Goal: Check status: Check status

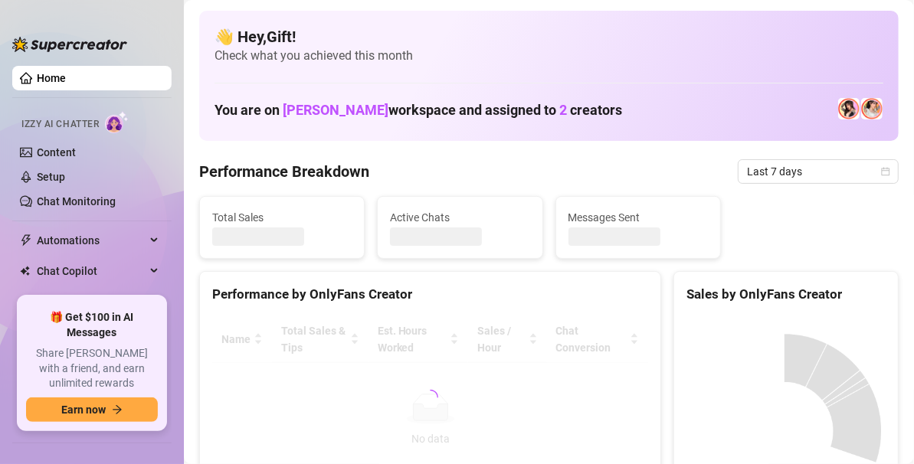
click at [862, 241] on div "Total Sales Active Chats Messages Sent" at bounding box center [549, 227] width 712 height 63
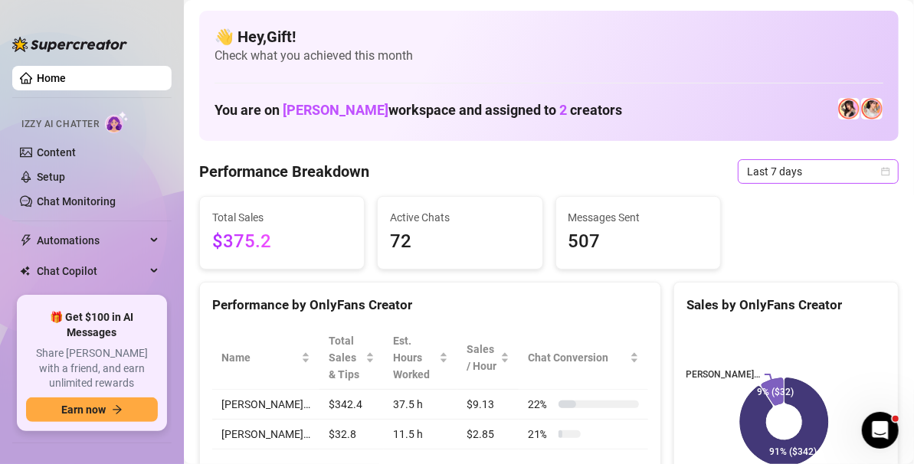
click at [881, 171] on icon "calendar" at bounding box center [885, 171] width 9 height 9
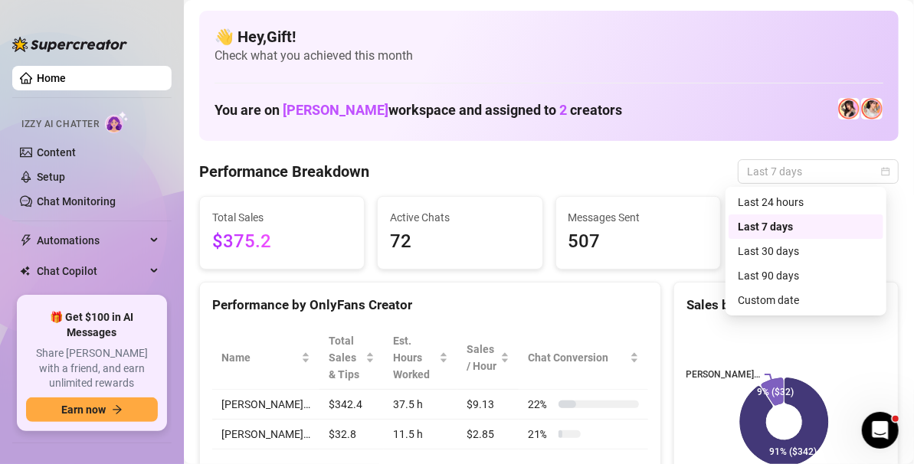
click at [781, 295] on div "Custom date" at bounding box center [806, 300] width 136 height 17
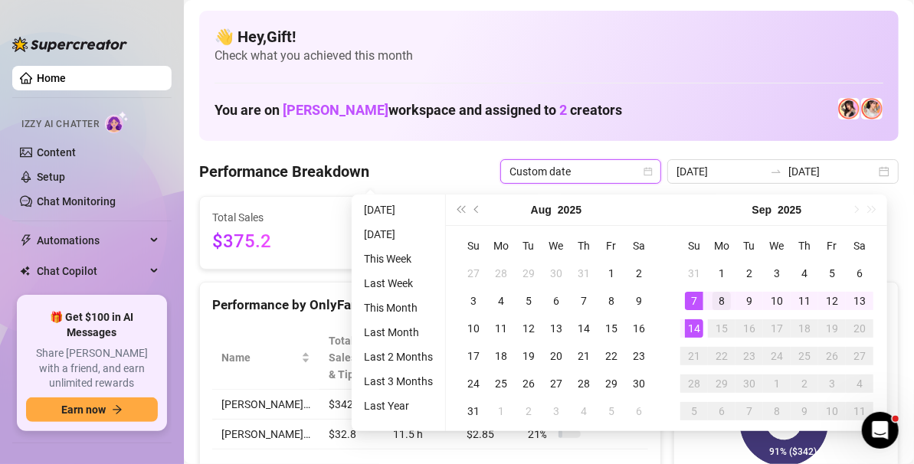
click at [720, 300] on div "8" at bounding box center [722, 301] width 18 height 18
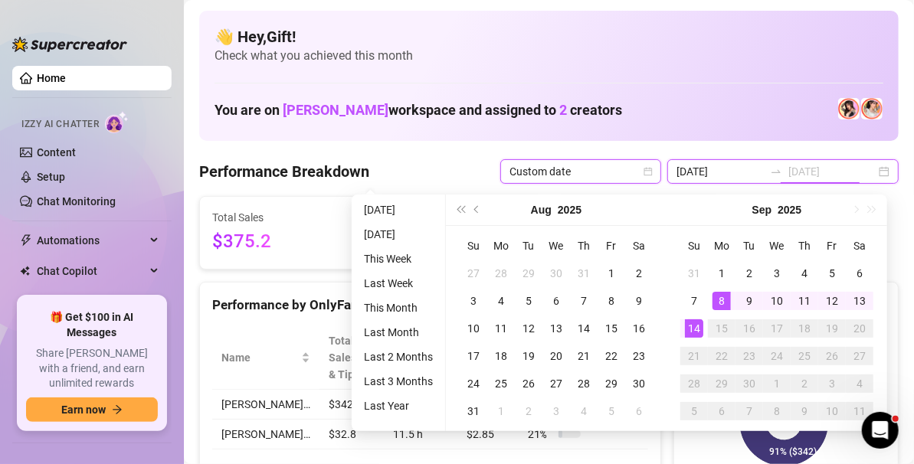
type input "[DATE]"
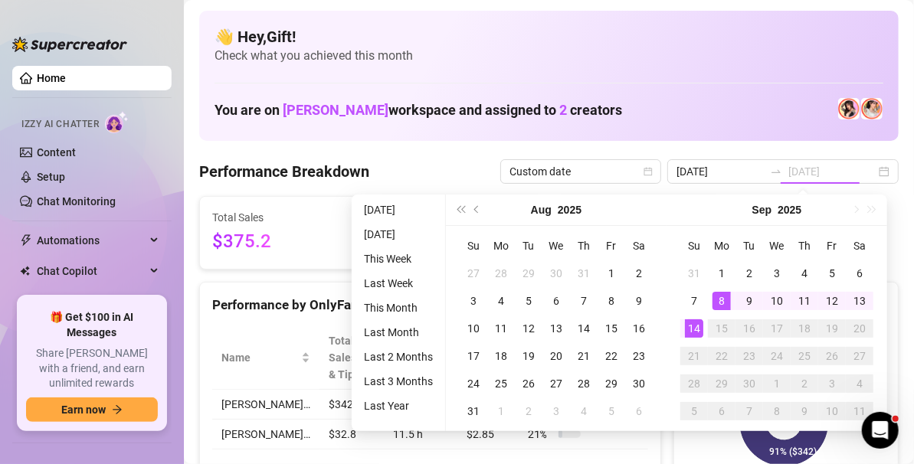
click at [693, 327] on div "14" at bounding box center [694, 329] width 18 height 18
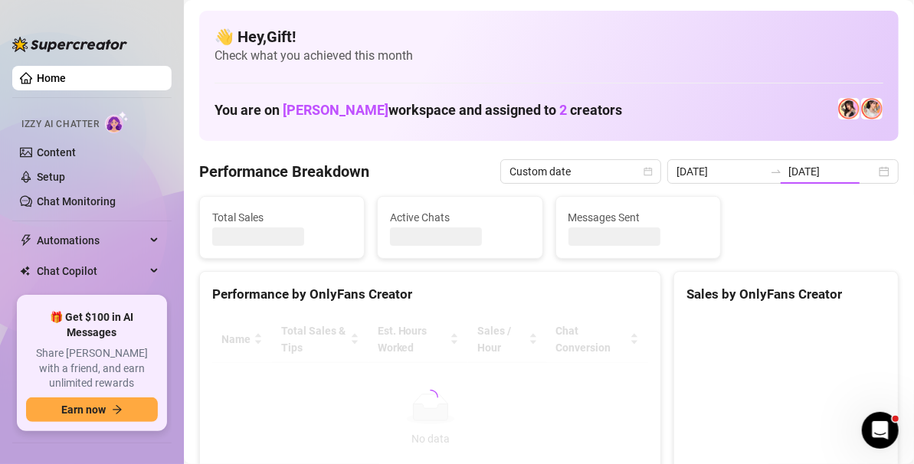
type input "[DATE]"
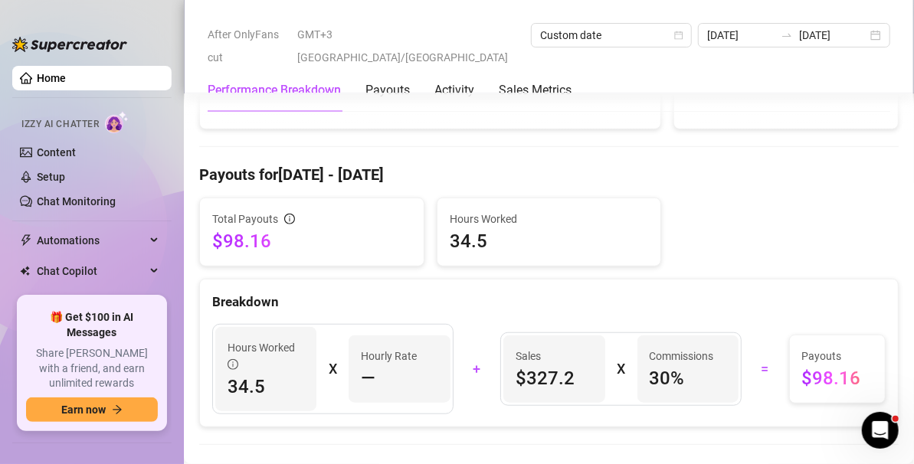
scroll to position [439, 0]
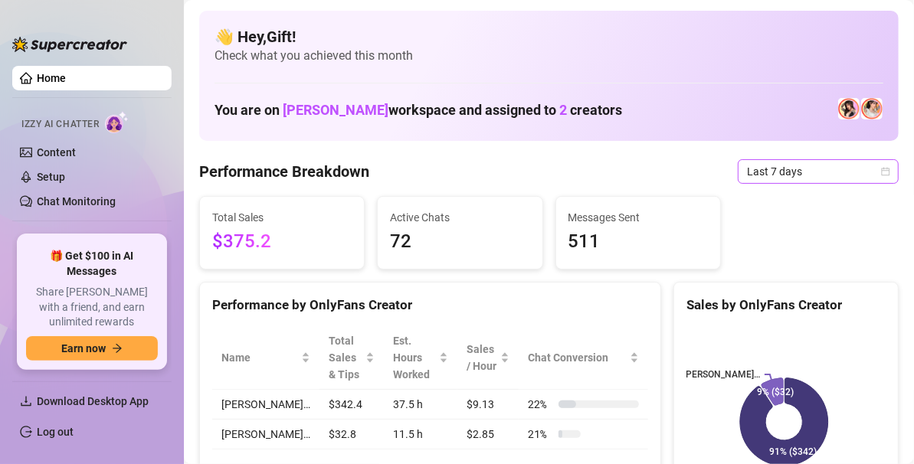
click at [881, 171] on icon "calendar" at bounding box center [885, 171] width 9 height 9
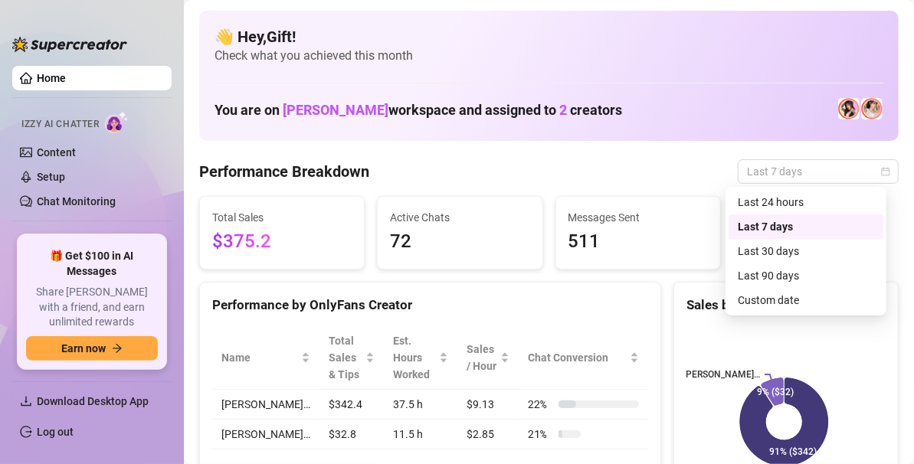
click at [802, 310] on div "Custom date" at bounding box center [806, 300] width 155 height 25
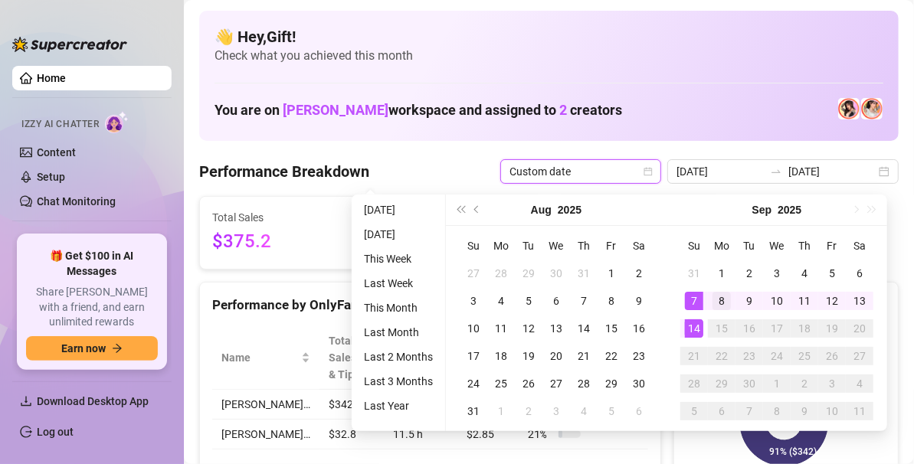
click at [720, 300] on div "8" at bounding box center [722, 301] width 18 height 18
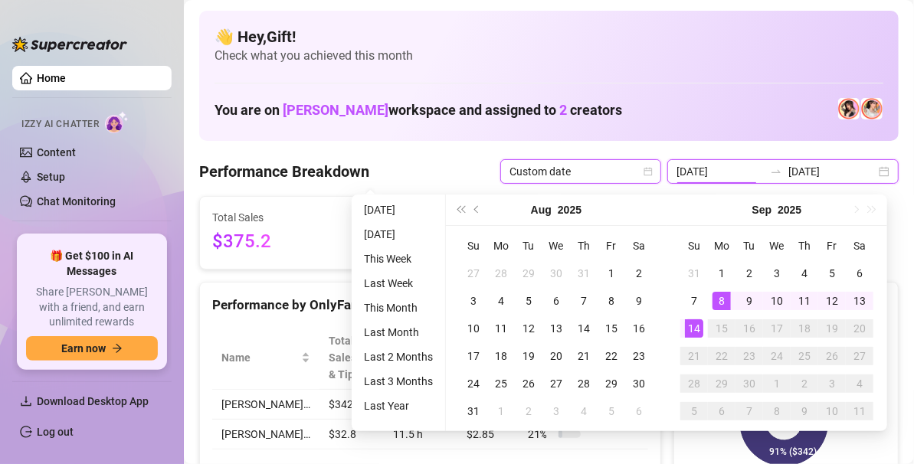
type input "[DATE]"
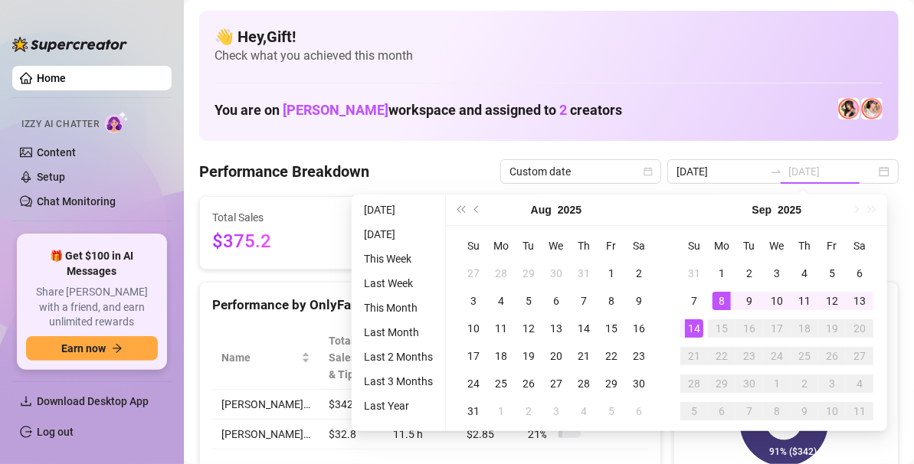
click at [693, 332] on div "14" at bounding box center [694, 329] width 18 height 18
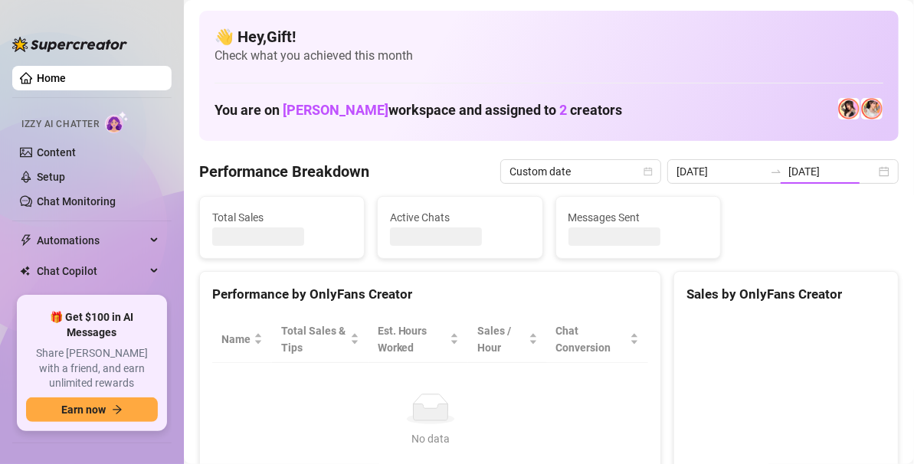
type input "[DATE]"
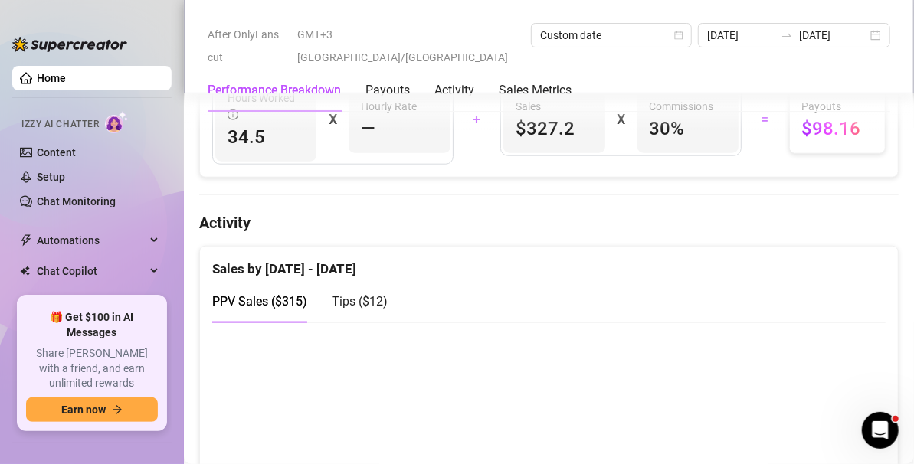
scroll to position [653, 0]
